Goal: Find specific page/section

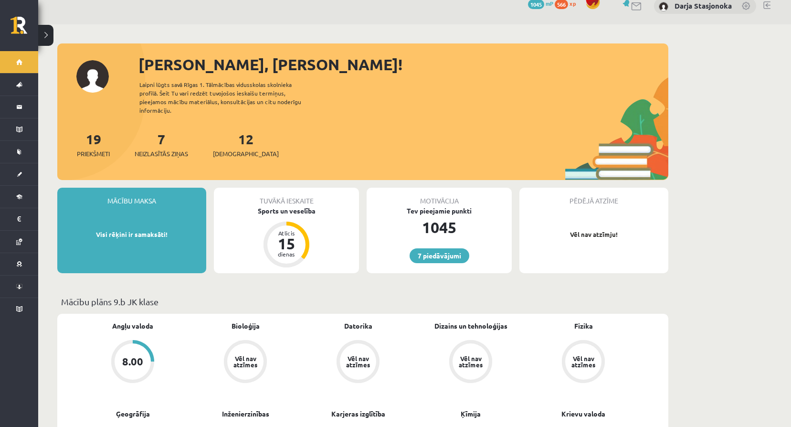
scroll to position [16, 0]
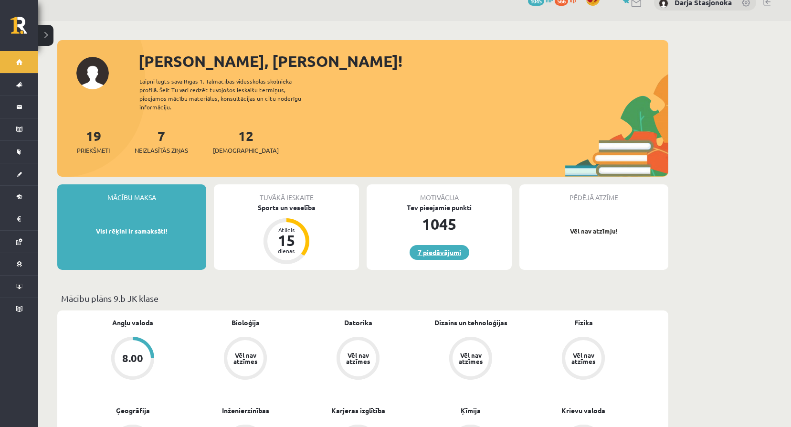
click at [457, 246] on link "7 piedāvājumi" at bounding box center [440, 252] width 60 height 15
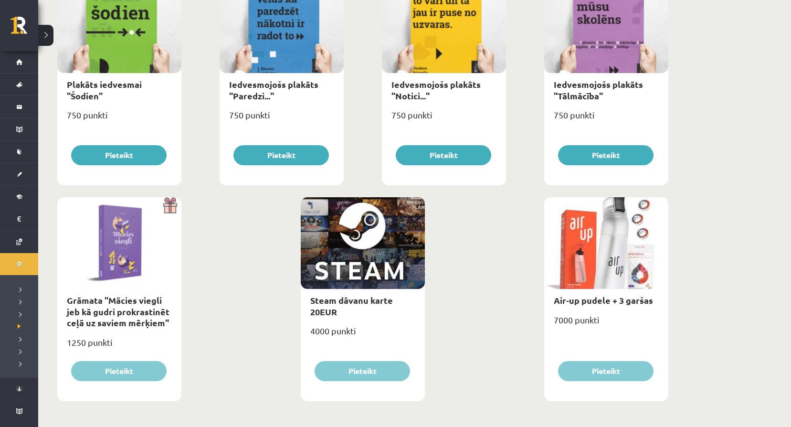
scroll to position [1040, 0]
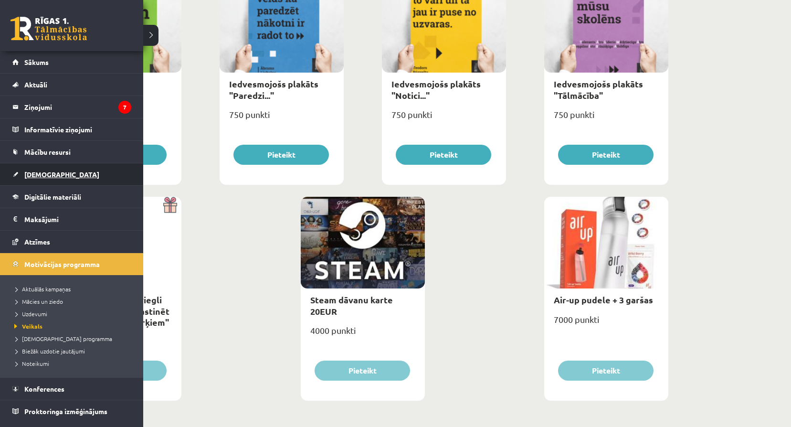
click at [36, 174] on span "[DEMOGRAPHIC_DATA]" at bounding box center [61, 174] width 75 height 9
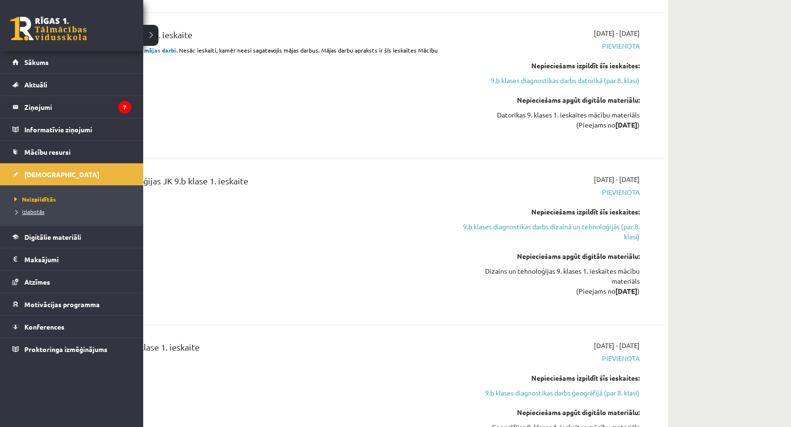
click at [12, 211] on span "Izlabotās" at bounding box center [28, 212] width 32 height 8
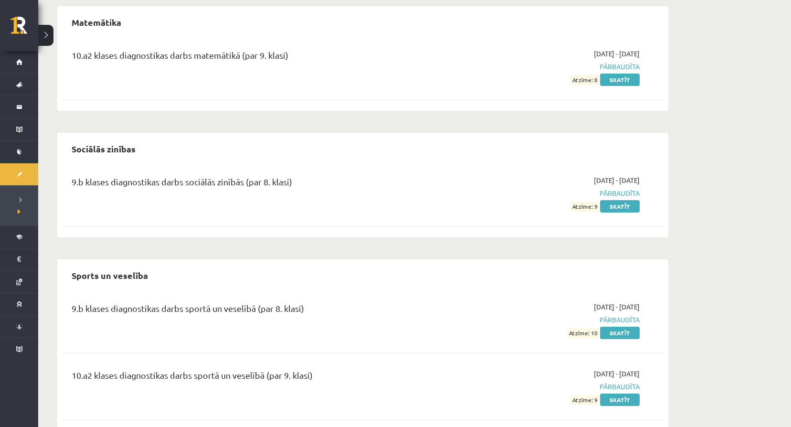
scroll to position [1986, 0]
